Goal: Complete application form: Complete application form

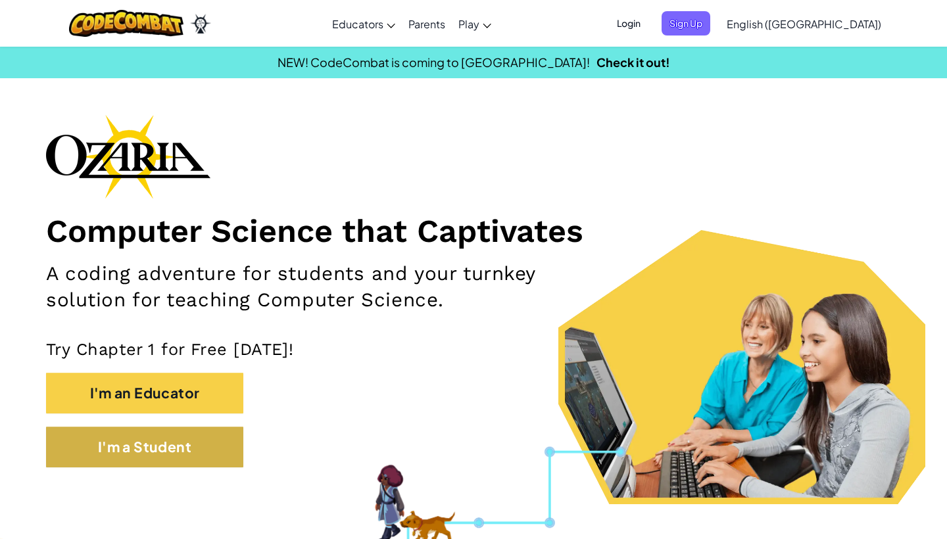
click at [161, 445] on button "I'm a Student" at bounding box center [144, 447] width 197 height 41
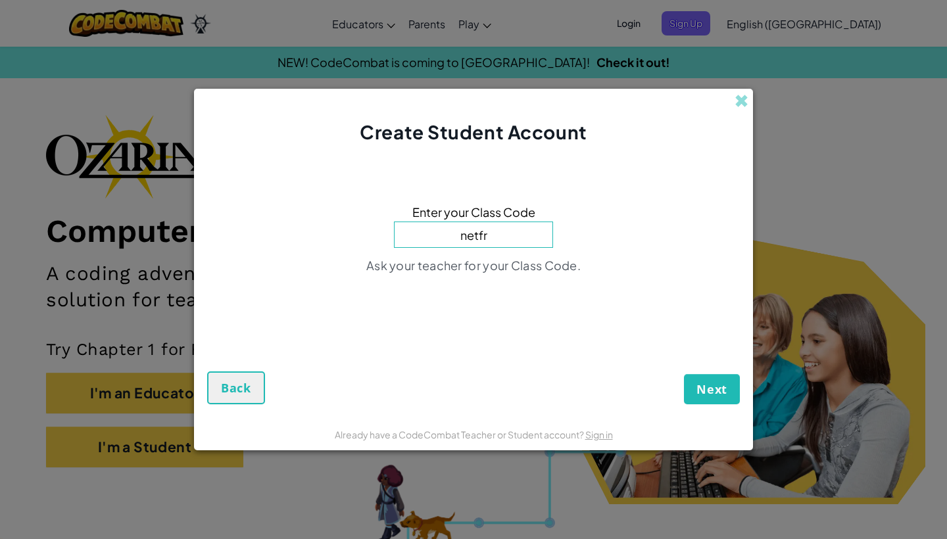
type input "netfru"
type input "i"
type input "n"
type input "NetFruitType"
click at [704, 386] on span "Next" at bounding box center [712, 389] width 31 height 16
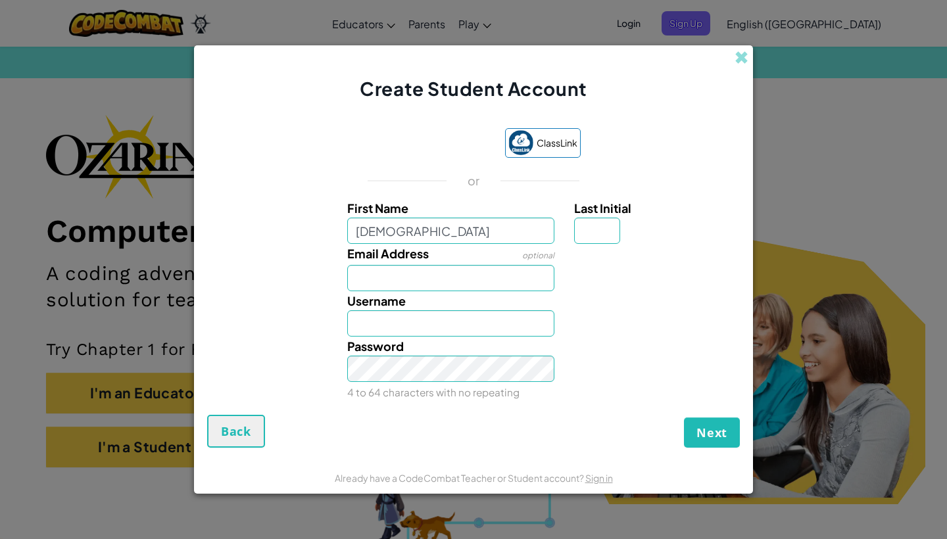
type input "[PERSON_NAME]"
click at [594, 243] on input "Last Initial" at bounding box center [597, 231] width 46 height 26
type input "i"
type input "A"
type input "[PERSON_NAME]"
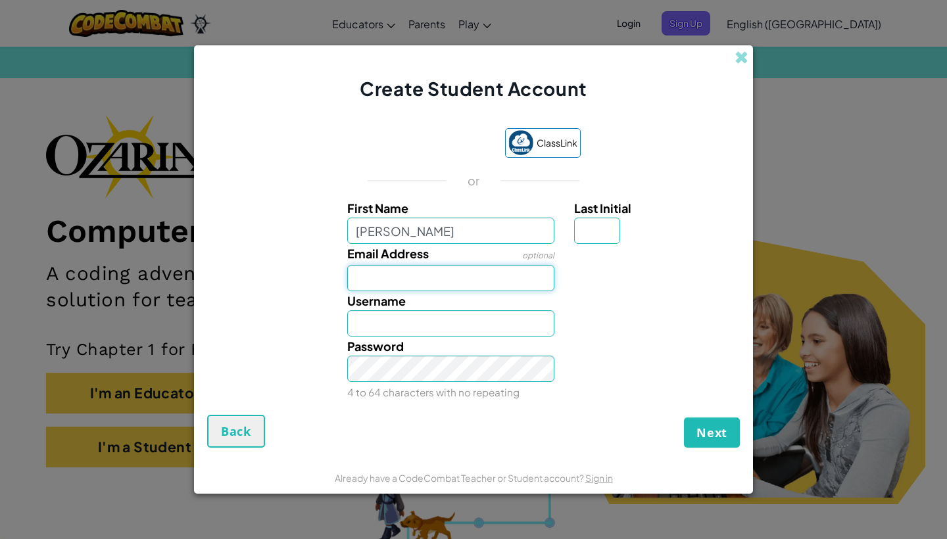
type input "[PERSON_NAME]"
type input "I"
type input "[EMAIL_ADDRESS][DOMAIN_NAME]"
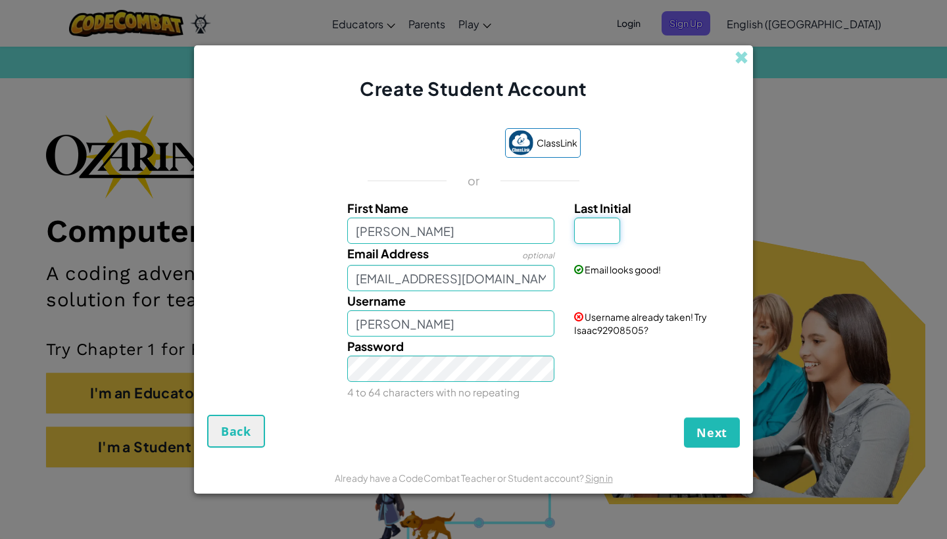
click at [589, 234] on input "Last Initial" at bounding box center [597, 231] width 46 height 26
type input "R"
click at [479, 330] on input "IsaacR" at bounding box center [451, 323] width 208 height 26
type input "Isaacl0l"
click at [717, 443] on button "Next" at bounding box center [712, 433] width 56 height 30
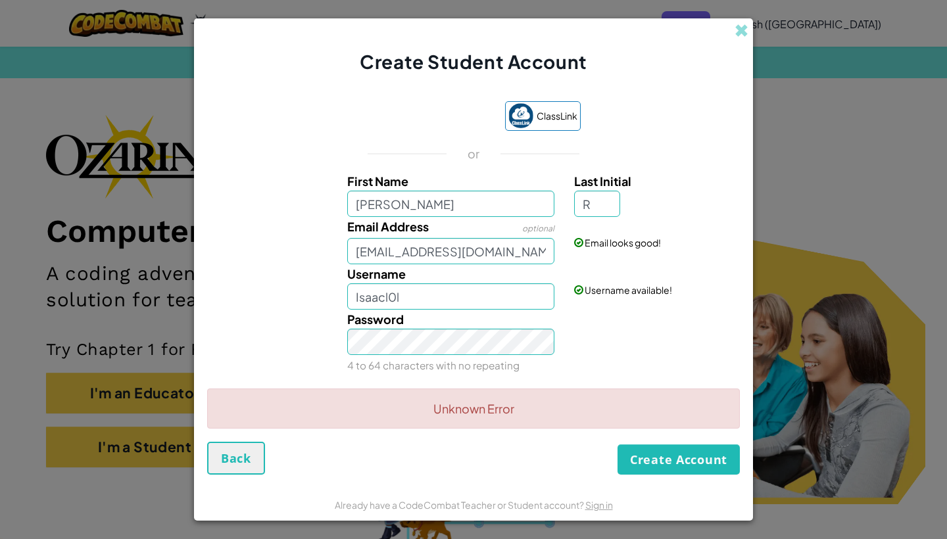
click at [697, 465] on button "Create Account" at bounding box center [679, 460] width 122 height 30
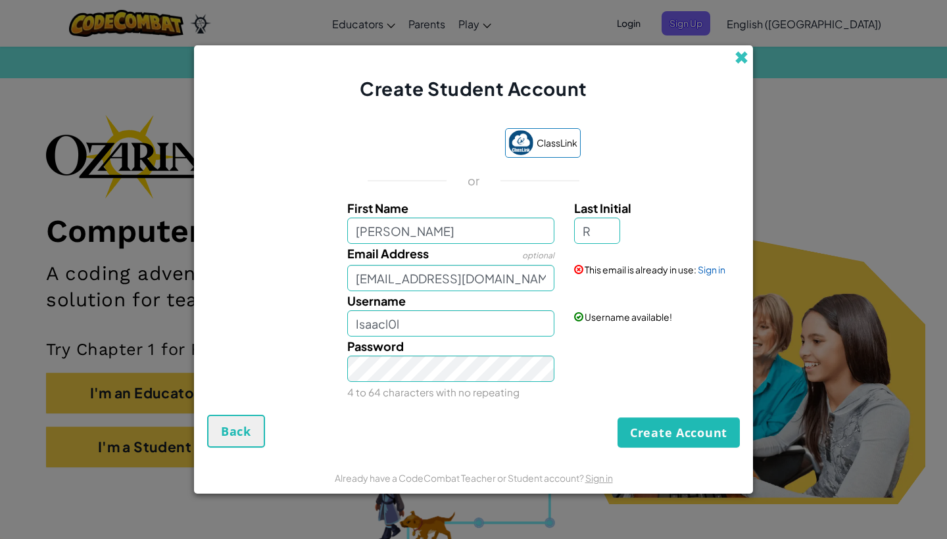
click at [743, 57] on span at bounding box center [742, 58] width 14 height 14
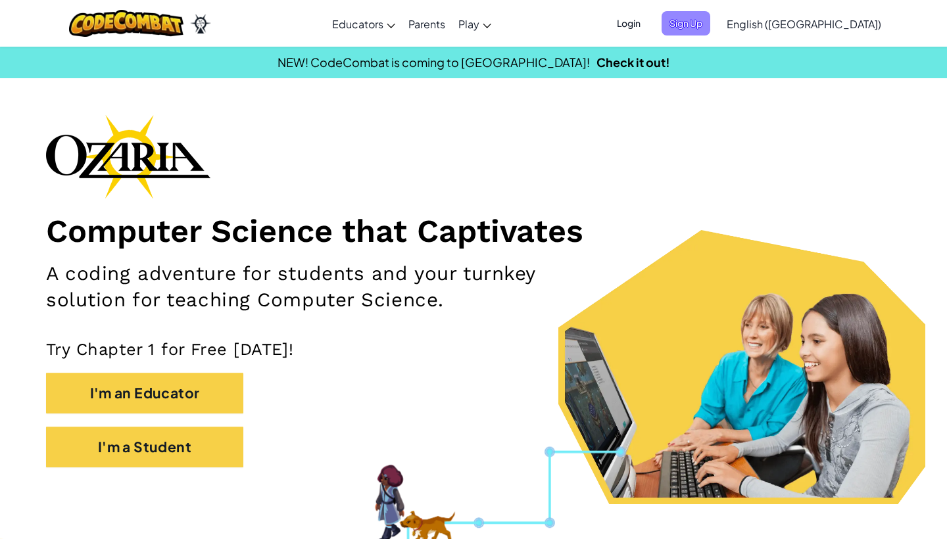
click at [710, 18] on span "Sign Up" at bounding box center [686, 23] width 49 height 24
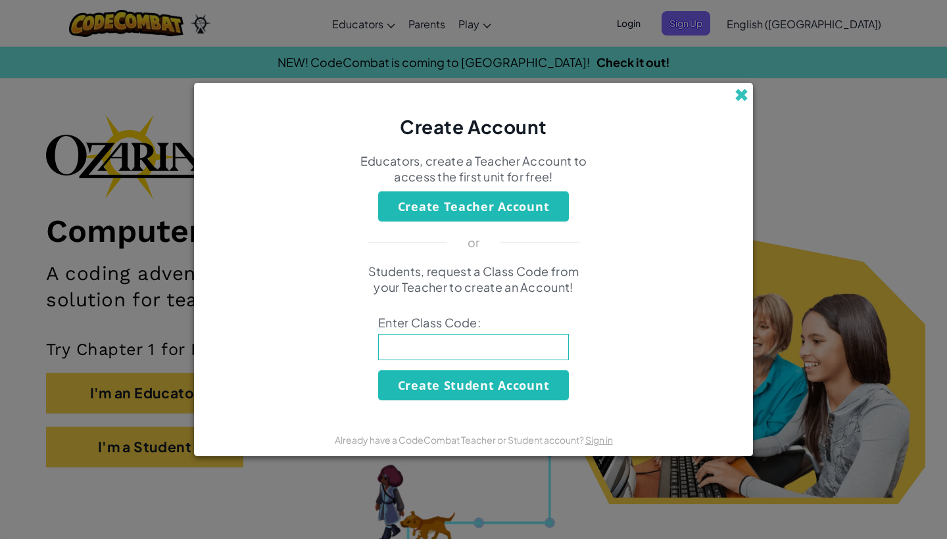
click at [747, 89] on span at bounding box center [742, 95] width 14 height 14
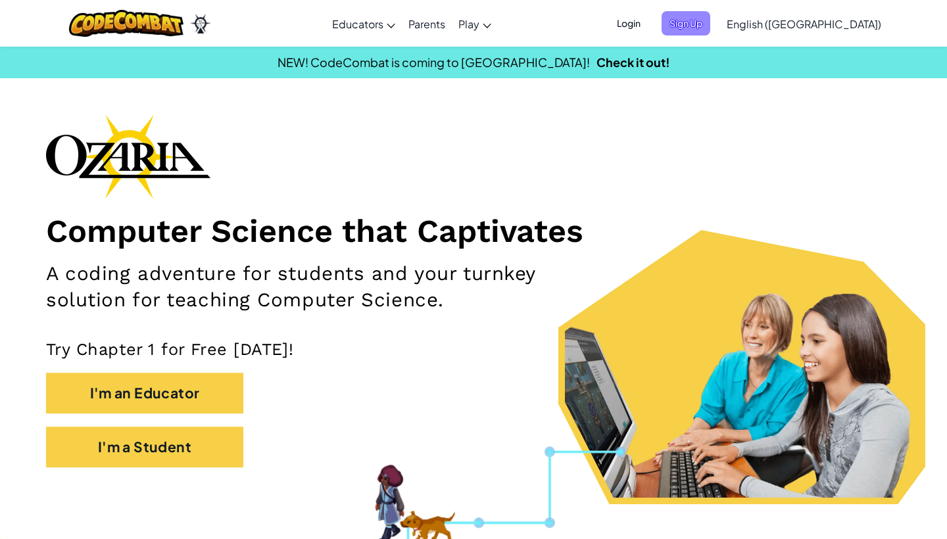
click at [710, 29] on span "Sign Up" at bounding box center [686, 23] width 49 height 24
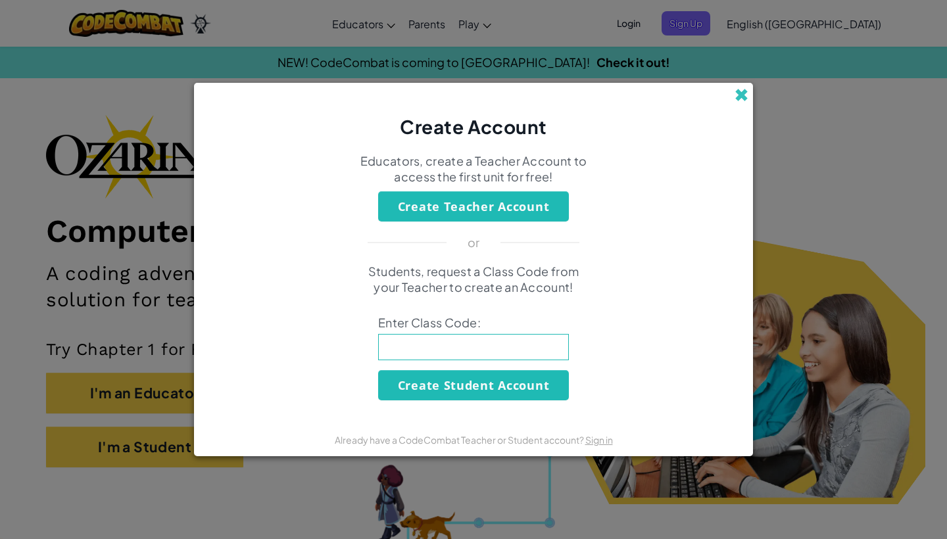
click at [741, 94] on span at bounding box center [742, 95] width 14 height 14
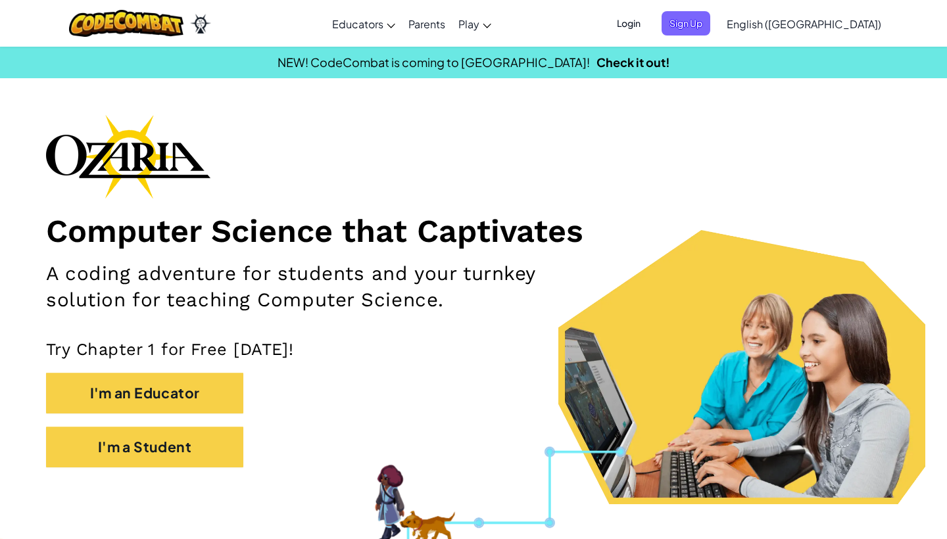
click at [649, 20] on span "Login" at bounding box center [628, 23] width 39 height 24
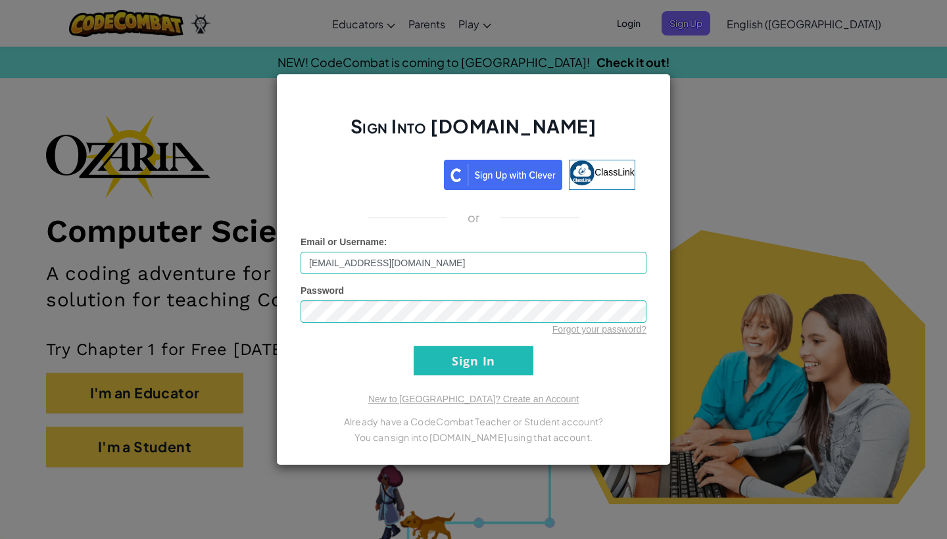
click at [481, 364] on input "Sign In" at bounding box center [474, 361] width 120 height 30
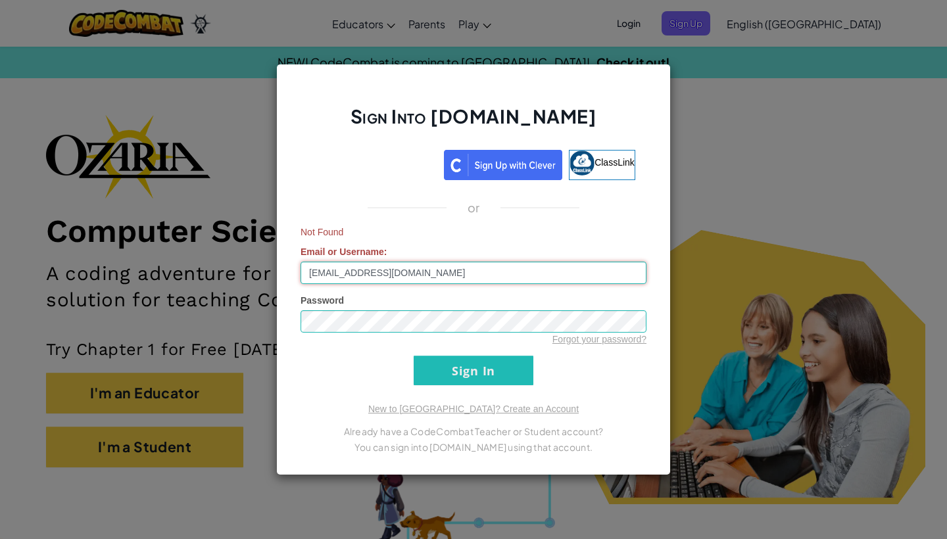
click at [452, 272] on input "[EMAIL_ADDRESS][DOMAIN_NAME]" at bounding box center [474, 273] width 346 height 22
type input "[EMAIL_ADDRESS][DOMAIN_NAME]"
click at [478, 383] on input "Sign In" at bounding box center [474, 371] width 120 height 30
